Goal: Information Seeking & Learning: Learn about a topic

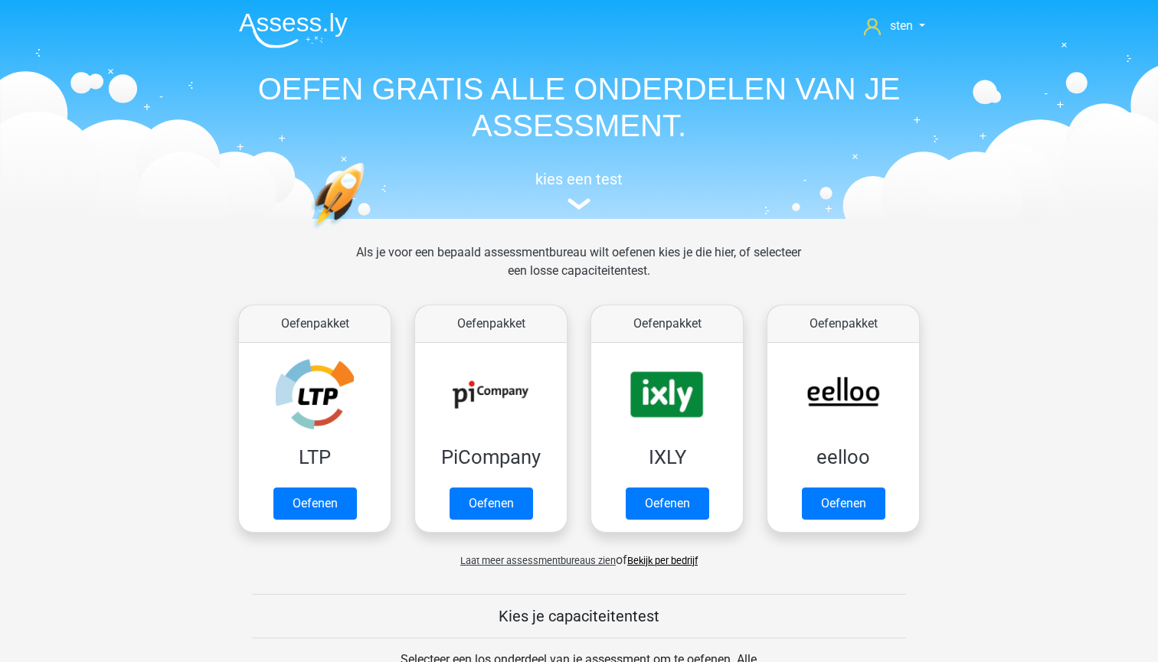
scroll to position [605, 0]
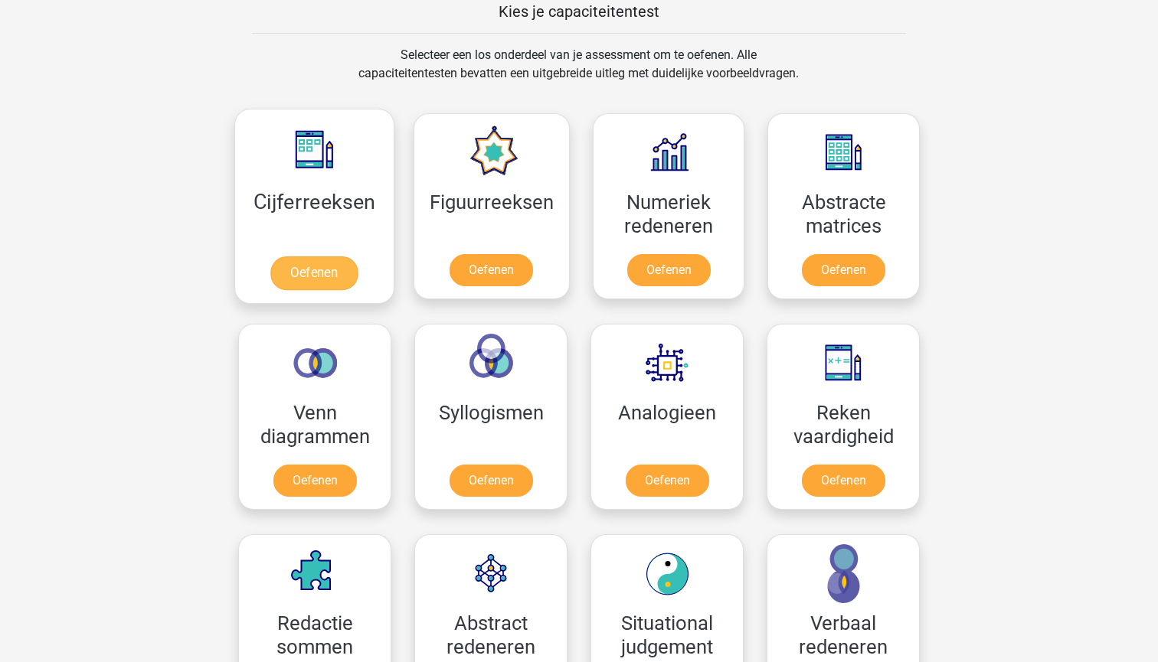
click at [315, 278] on link "Oefenen" at bounding box center [313, 273] width 87 height 34
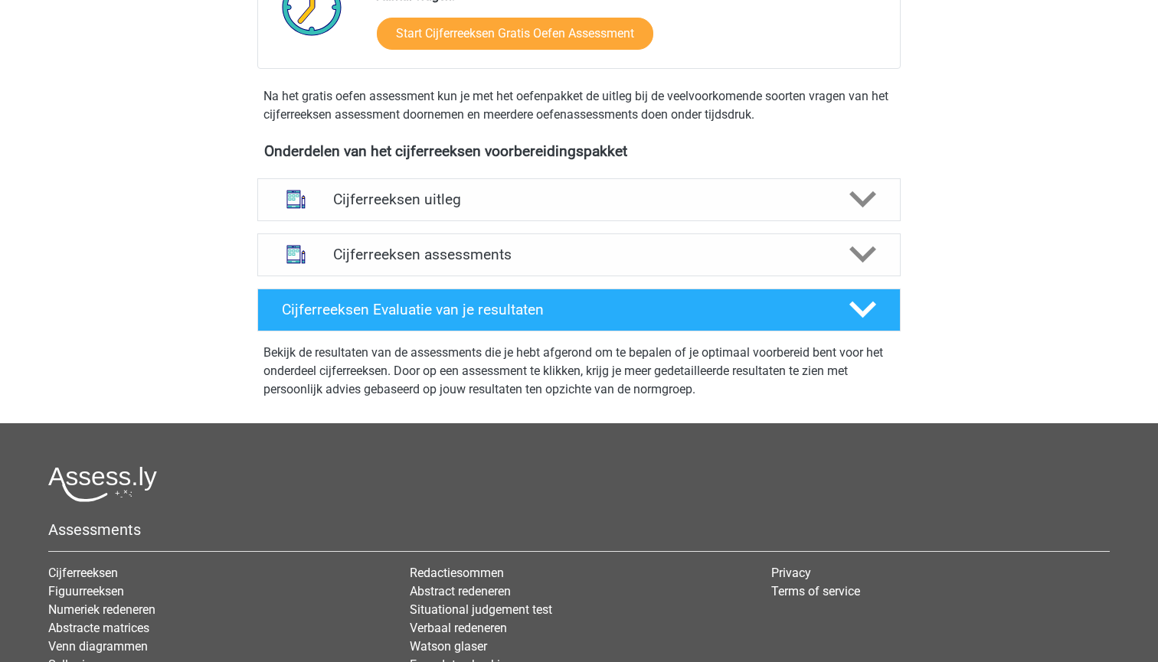
scroll to position [445, 0]
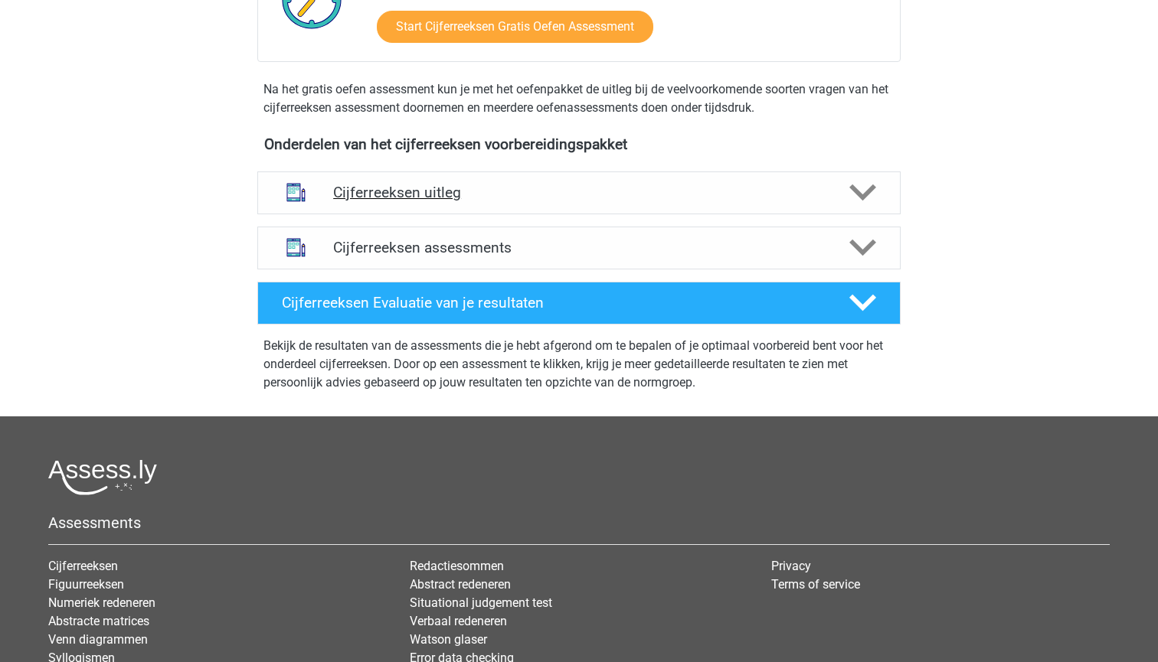
click at [865, 206] on icon at bounding box center [862, 192] width 27 height 27
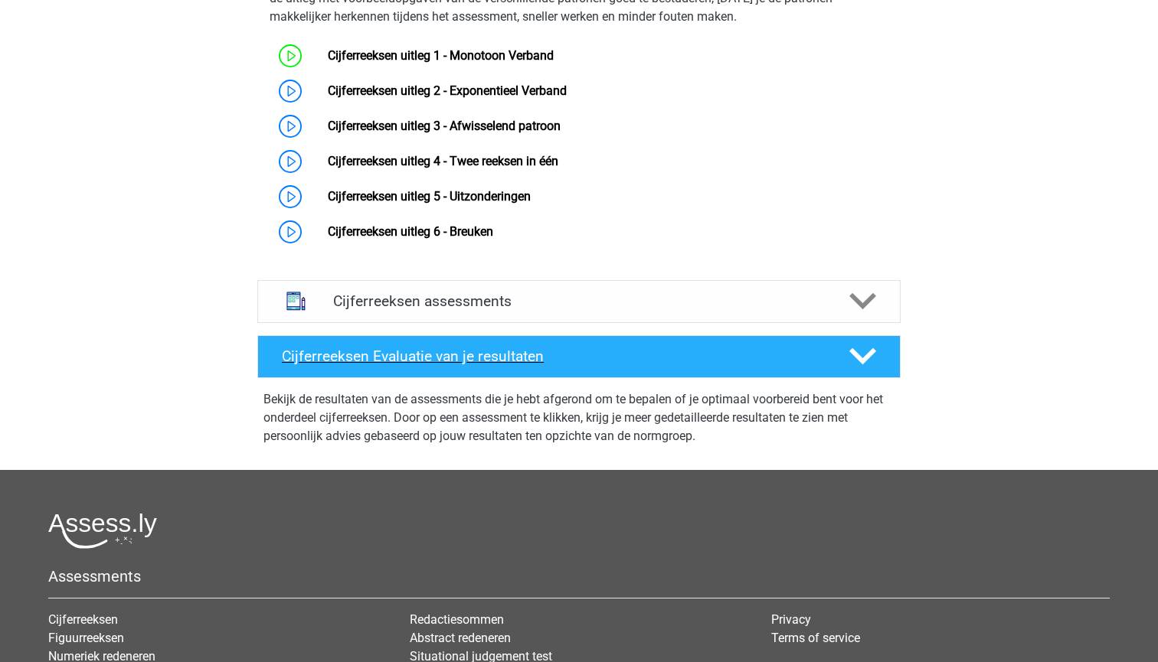
scroll to position [686, 0]
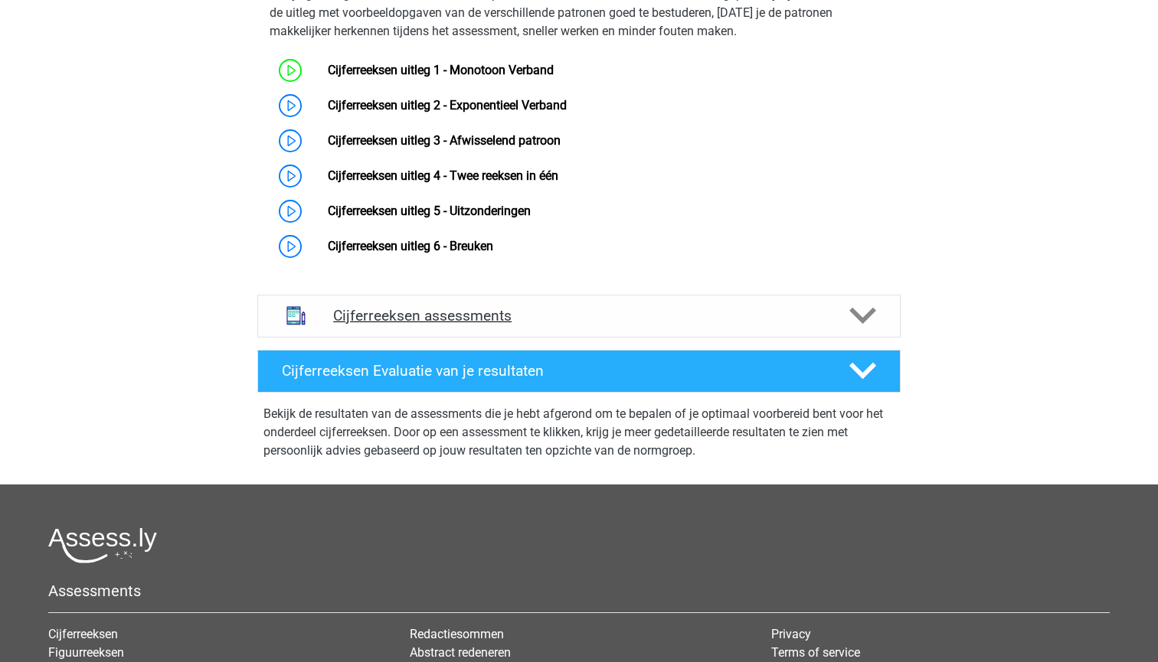
click at [862, 329] on icon at bounding box center [862, 315] width 27 height 27
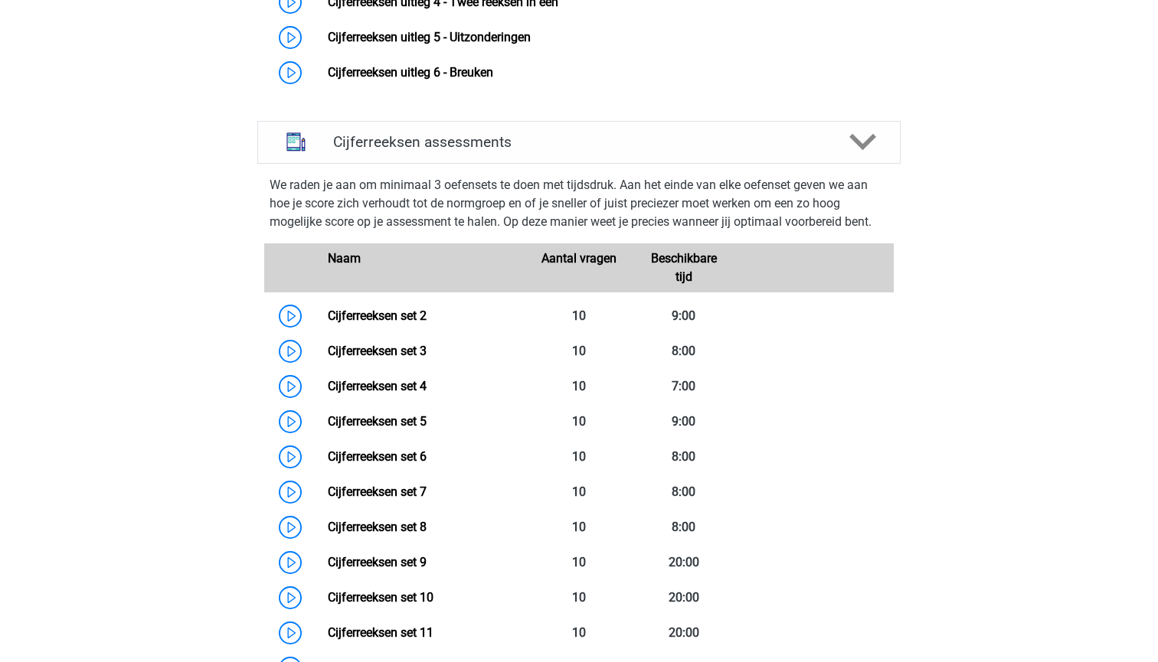
scroll to position [865, 0]
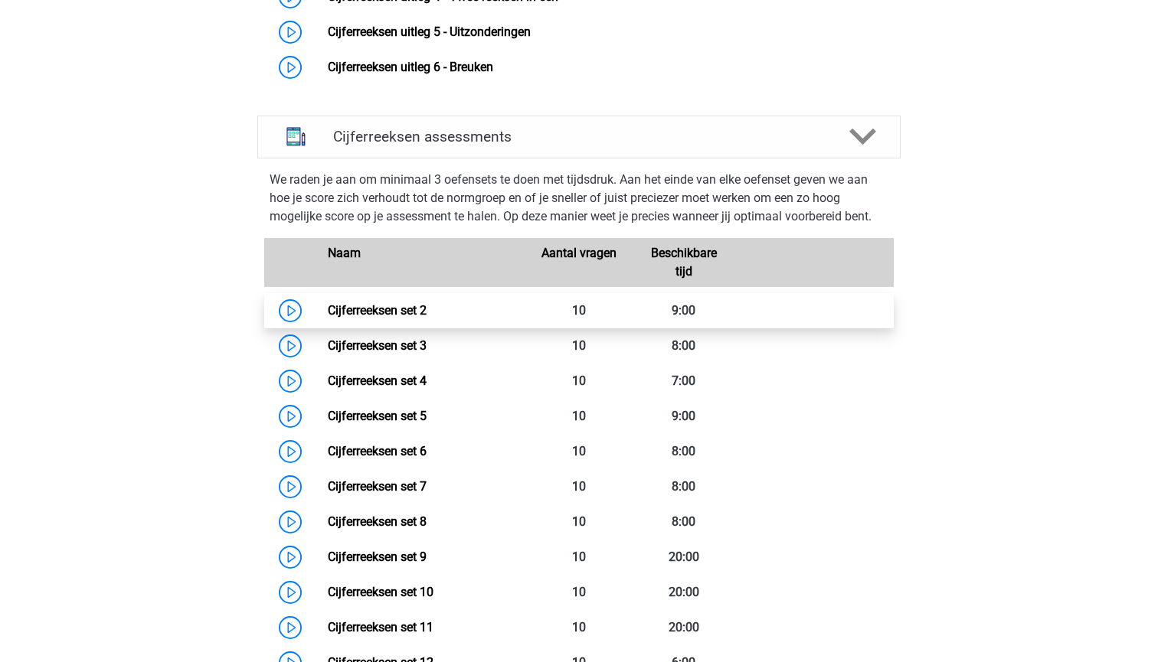
click at [410, 318] on link "Cijferreeksen set 2" at bounding box center [377, 310] width 99 height 15
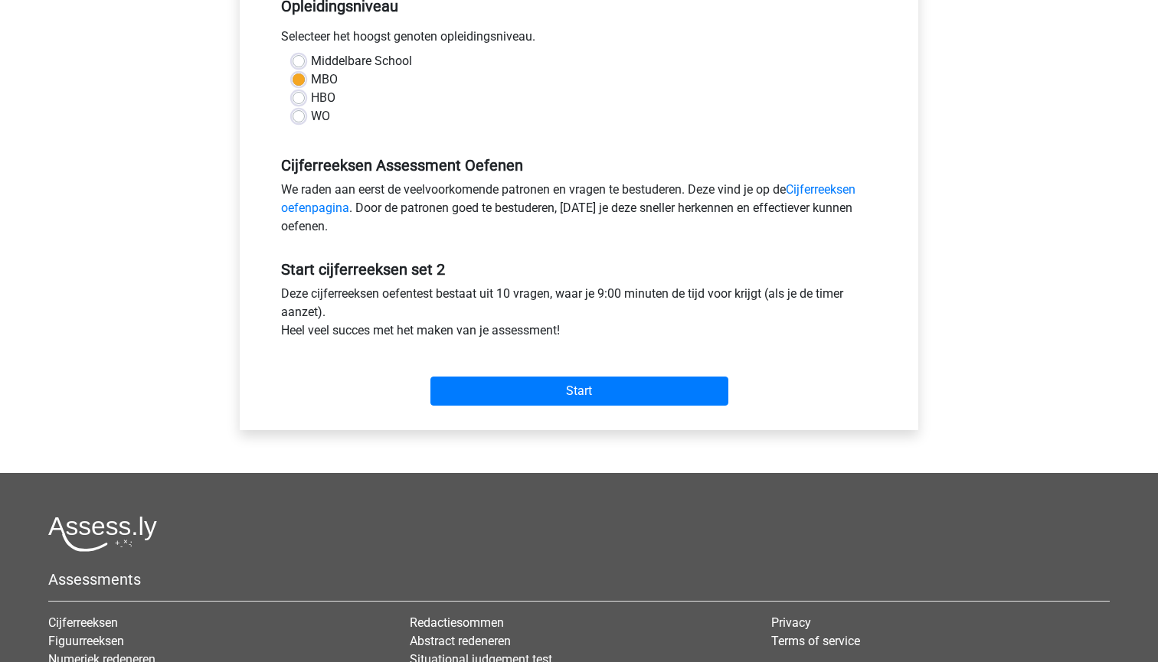
scroll to position [351, 0]
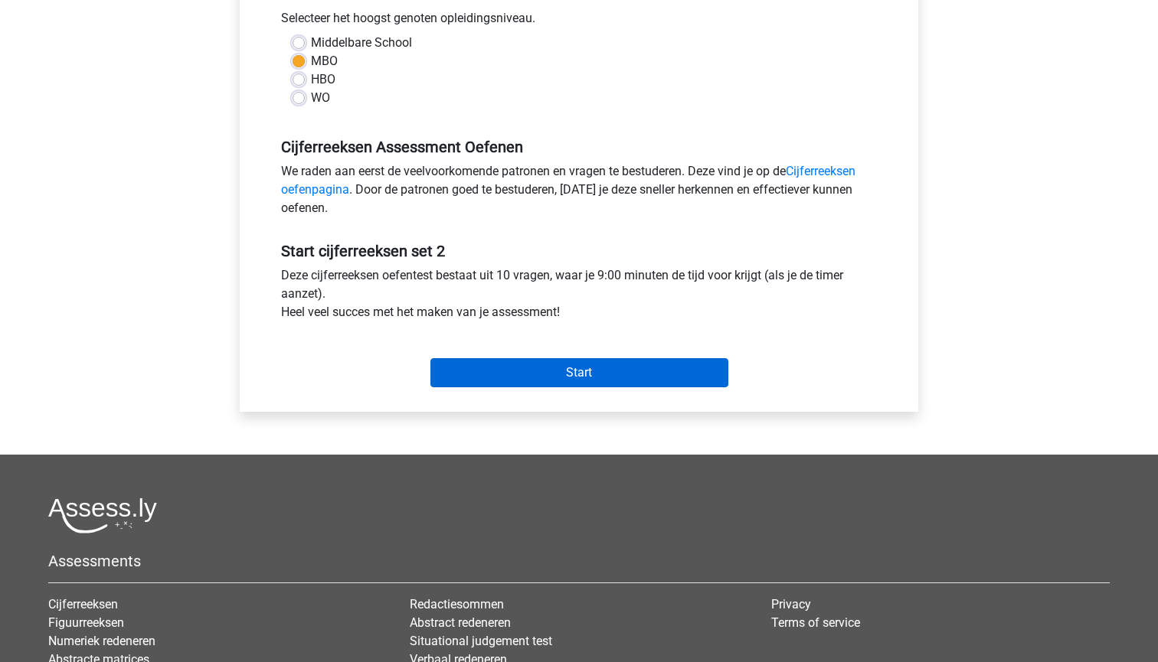
click at [512, 370] on input "Start" at bounding box center [579, 372] width 298 height 29
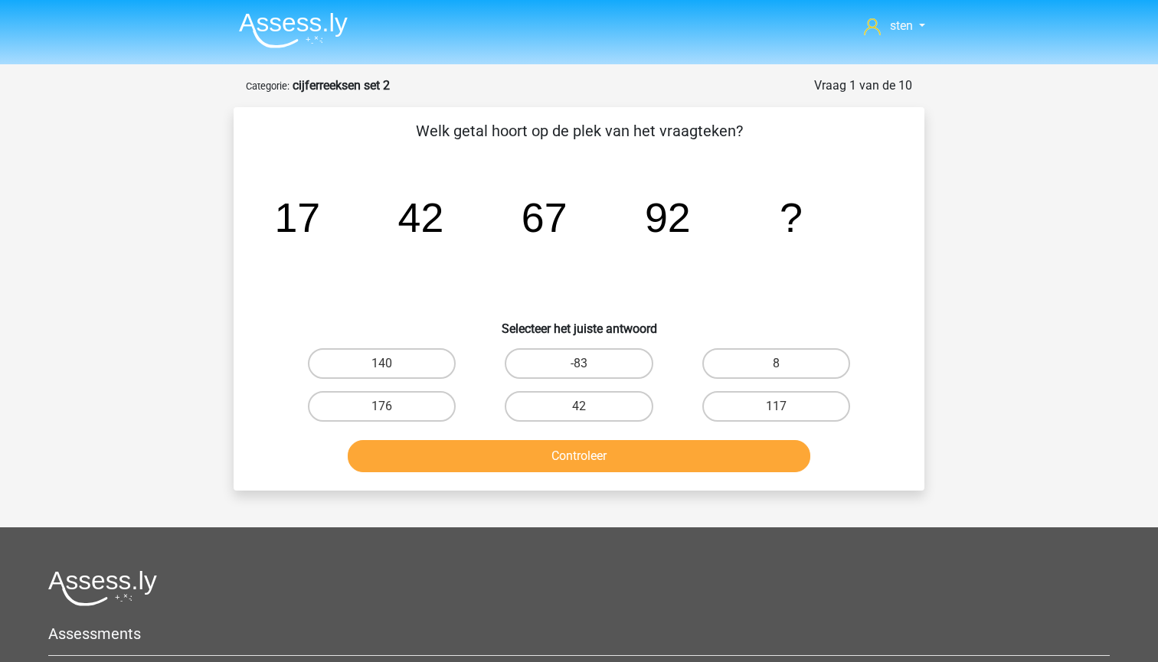
click at [611, 456] on button "Controleer" at bounding box center [579, 456] width 463 height 32
click at [615, 398] on label "42" at bounding box center [579, 406] width 148 height 31
click at [589, 407] on input "42" at bounding box center [584, 412] width 10 height 10
radio input "true"
click at [629, 446] on button "Controleer" at bounding box center [579, 456] width 463 height 32
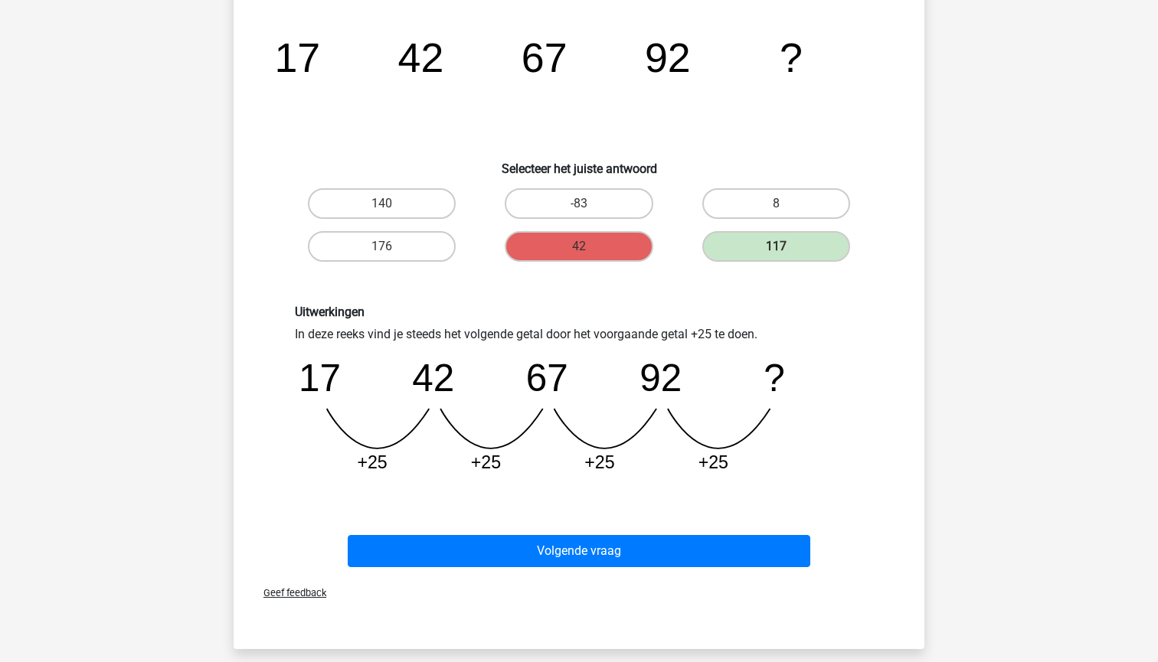
scroll to position [163, 0]
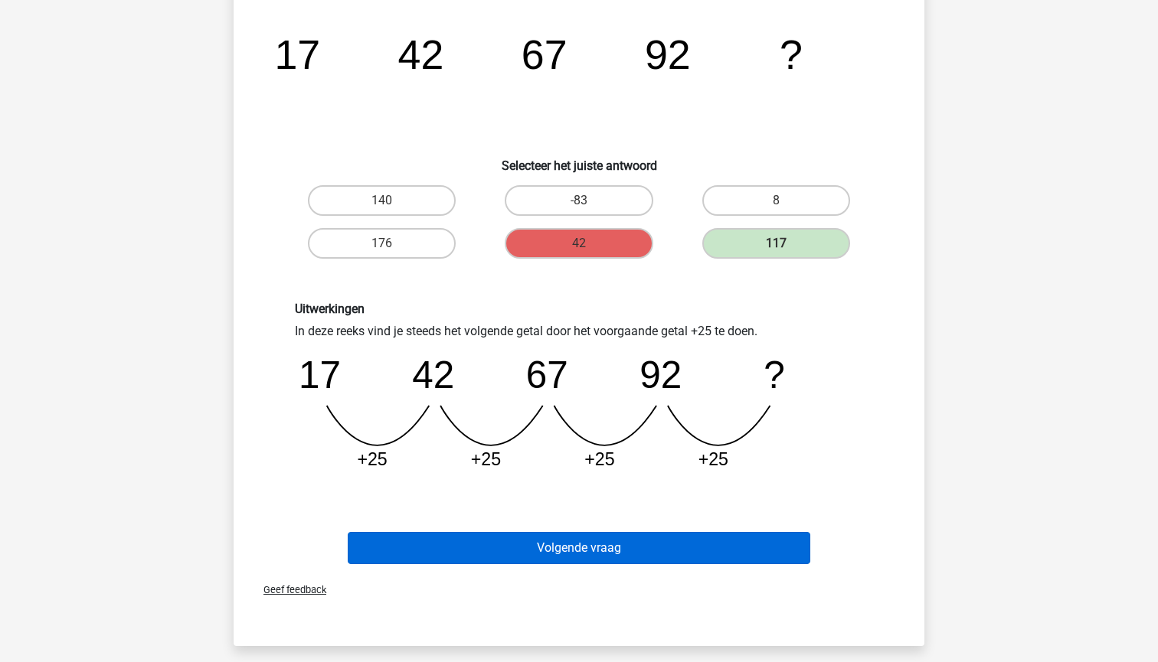
click at [674, 559] on button "Volgende vraag" at bounding box center [579, 548] width 463 height 32
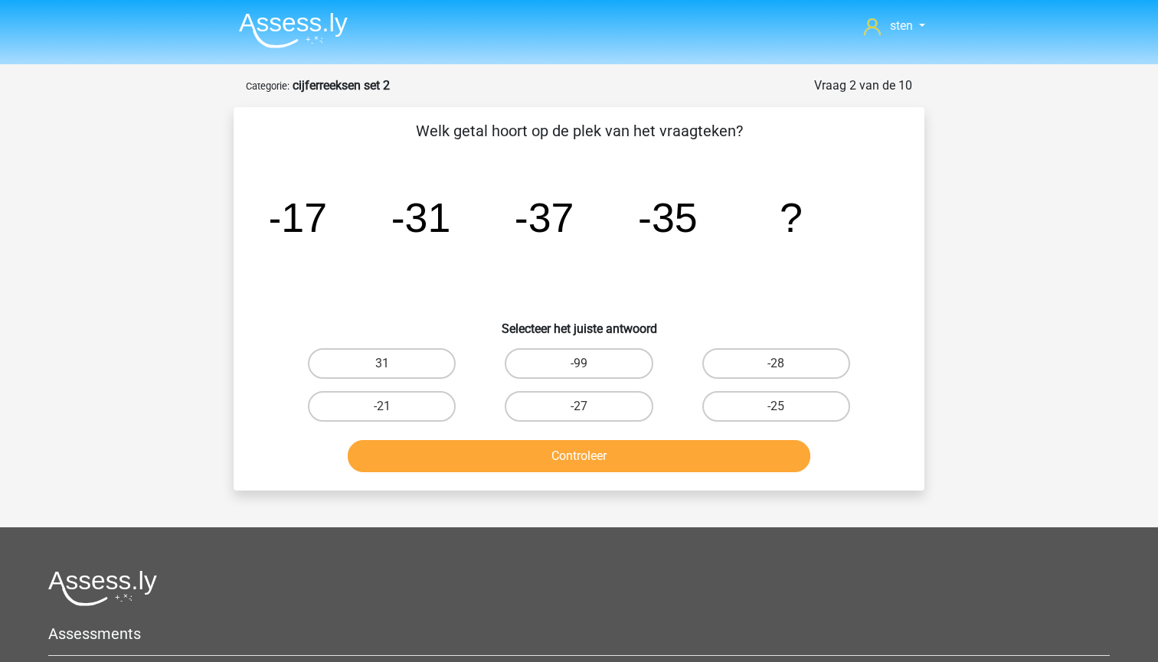
scroll to position [0, 0]
click at [430, 406] on label "-21" at bounding box center [382, 406] width 148 height 31
click at [392, 407] on input "-21" at bounding box center [387, 412] width 10 height 10
radio input "true"
click at [492, 459] on button "Controleer" at bounding box center [579, 456] width 463 height 32
